Goal: Task Accomplishment & Management: Use online tool/utility

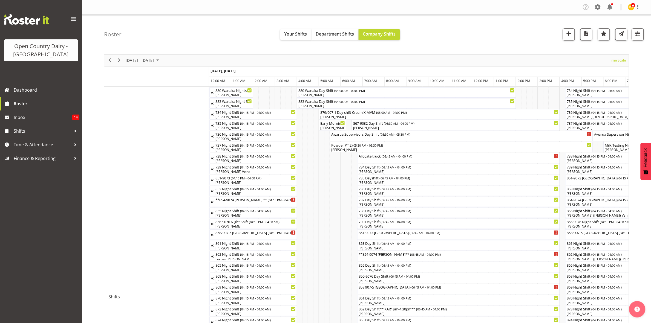
scroll to position [0, 2627]
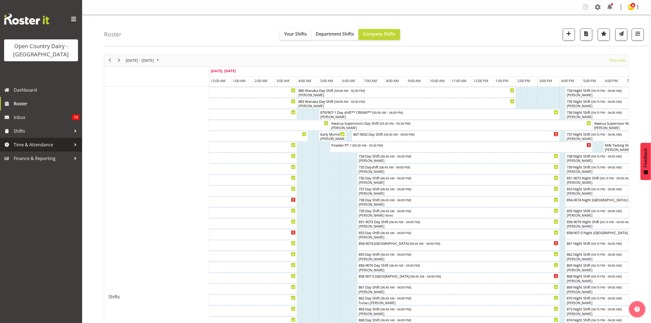
click at [31, 148] on span "Time & Attendance" at bounding box center [42, 145] width 57 height 8
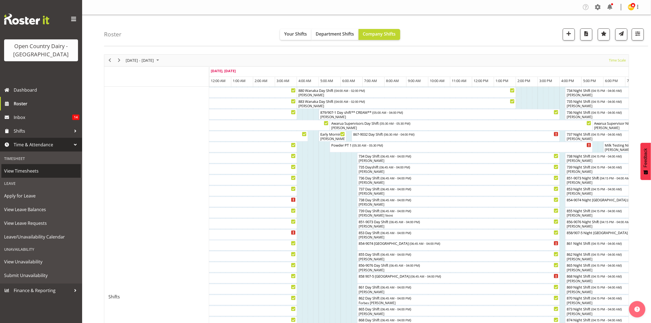
click at [24, 173] on span "View Timesheets" at bounding box center [41, 171] width 74 height 8
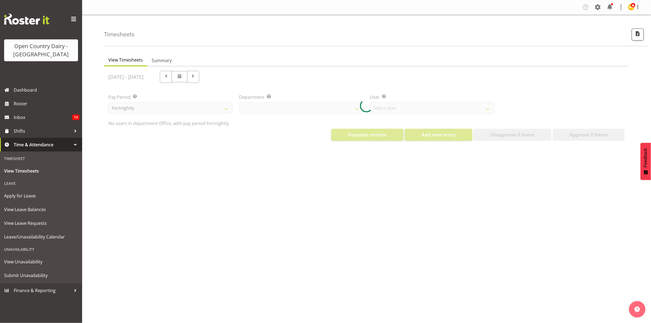
select select "699"
select select "8449"
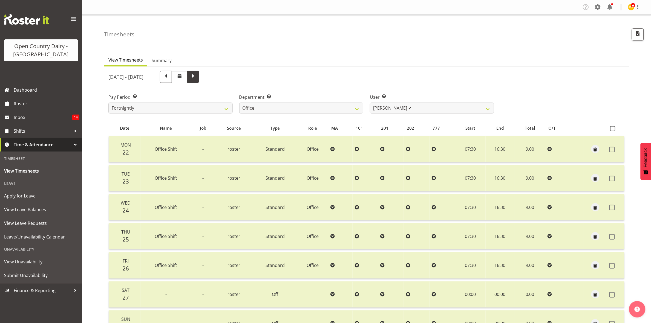
click at [197, 76] on span at bounding box center [193, 76] width 7 height 7
select select
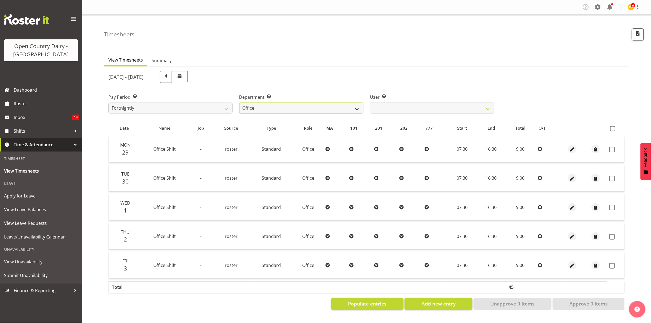
click at [359, 107] on select "734 735 736 737 738 739 851 853 854 855 856 858 861 862 865 867-9032 868 869 87…" at bounding box center [301, 108] width 124 height 11
select select "671"
click at [239, 103] on select "734 735 736 737 738 739 851 853 854 855 856 858 861 862 865 867-9032 868 869 87…" at bounding box center [301, 108] width 124 height 11
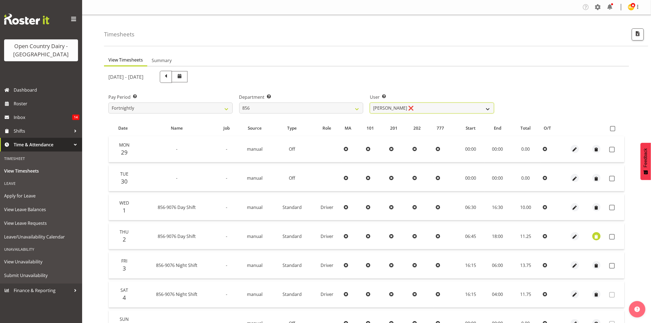
click at [488, 110] on select "Bradley Parkhill ❌ James Matheson ❌ Jason Vercoe ❌ Tony Lee ❌" at bounding box center [432, 108] width 124 height 11
click at [370, 103] on select "Bradley Parkhill ❌ James Matheson ❌ Jason Vercoe ❌ Tony Lee ❌" at bounding box center [432, 108] width 124 height 11
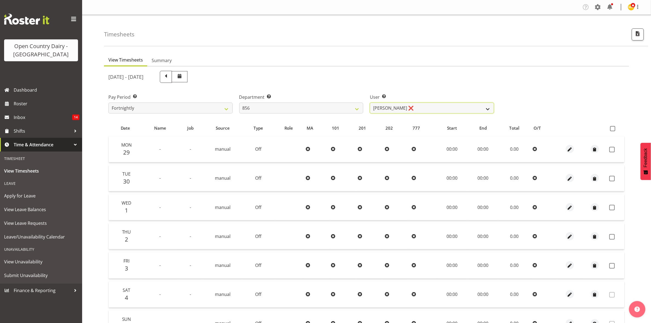
click at [486, 110] on select "Bradley Parkhill ❌ James Matheson ❌ Jason Vercoe ❌ Tony Lee ❌" at bounding box center [432, 108] width 124 height 11
click at [370, 103] on select "Bradley Parkhill ❌ James Matheson ❌ Jason Vercoe ❌ Tony Lee ❌" at bounding box center [432, 108] width 124 height 11
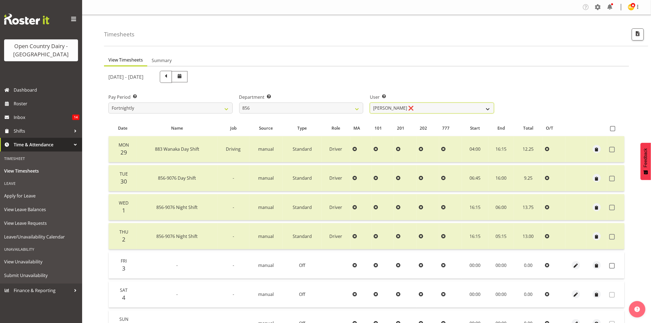
click at [489, 107] on select "Bradley Parkhill ❌ James Matheson ❌ Jason Vercoe ❌ Tony Lee ❌" at bounding box center [432, 108] width 124 height 11
select select "7435"
click at [370, 103] on select "Bradley Parkhill ❌ James Matheson ❌ Jason Vercoe ❌ Tony Lee ❌" at bounding box center [432, 108] width 124 height 11
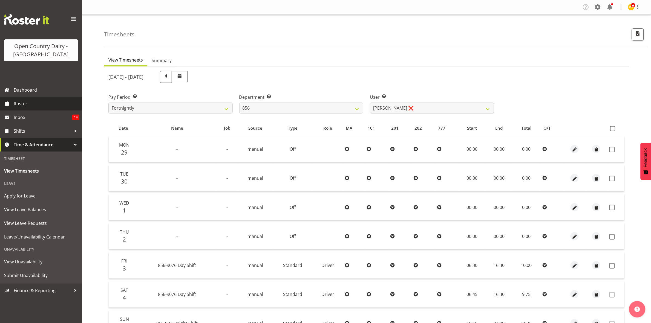
click at [25, 102] on span "Roster" at bounding box center [47, 104] width 66 height 8
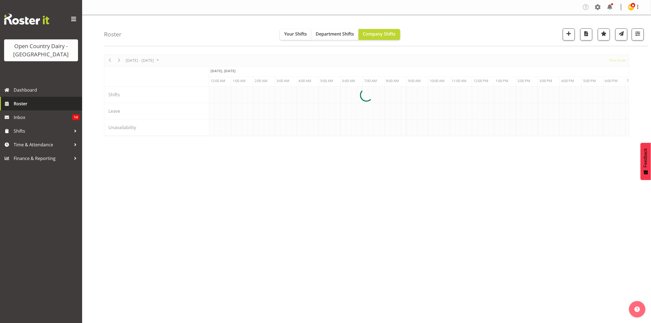
scroll to position [0, 2627]
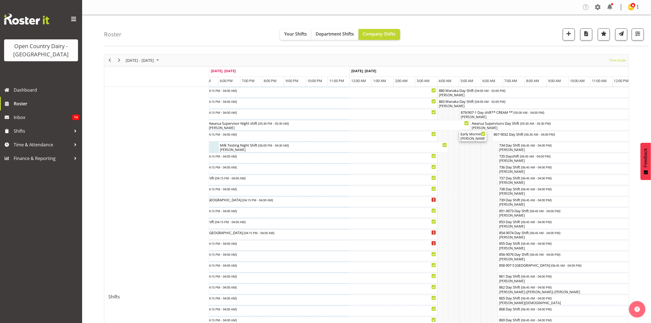
click at [473, 139] on div "Philip Peek, Steffan Kennard" at bounding box center [472, 138] width 25 height 5
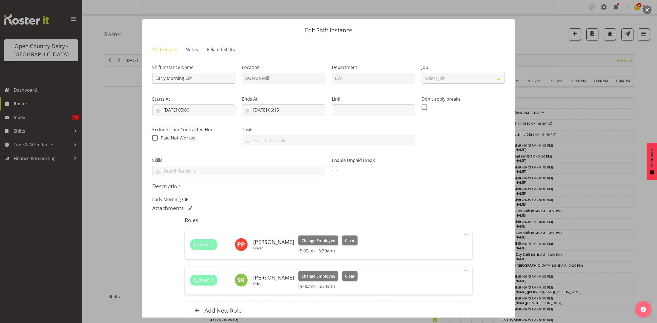
click at [620, 219] on div at bounding box center [328, 161] width 657 height 323
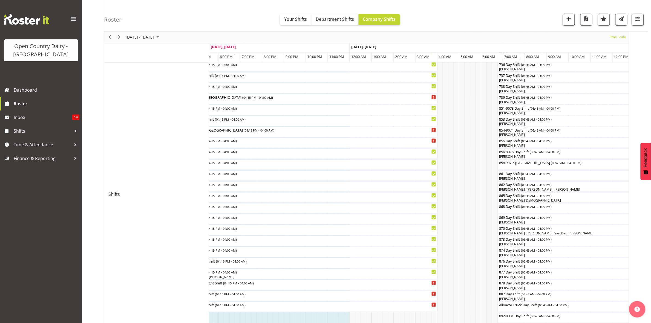
scroll to position [205, 0]
